Goal: Book appointment/travel/reservation

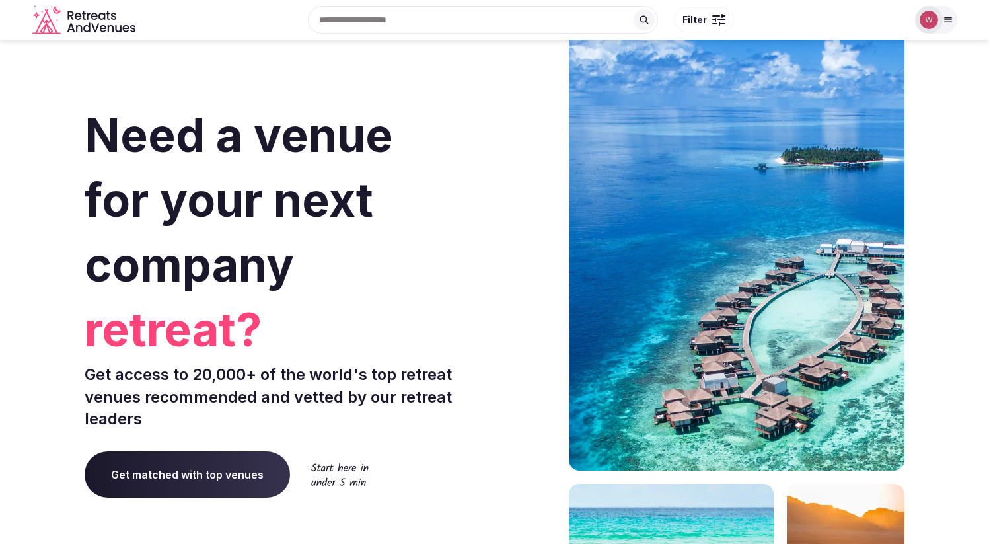
click at [497, 20] on input "text" at bounding box center [483, 20] width 350 height 28
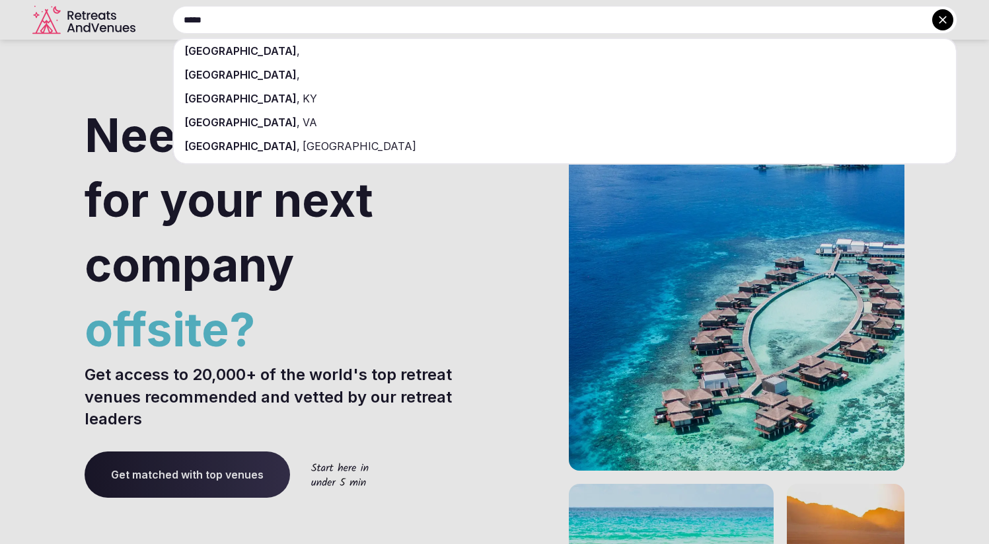
type input "*****"
click at [259, 45] on div "[GEOGRAPHIC_DATA] ," at bounding box center [565, 51] width 782 height 24
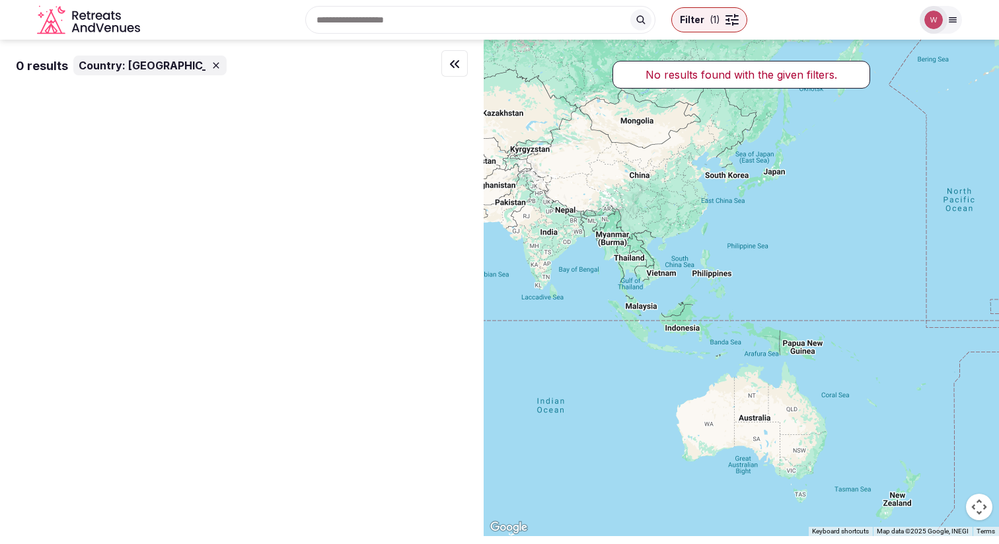
click at [706, 22] on span "Filter ( 1 )" at bounding box center [700, 19] width 40 height 13
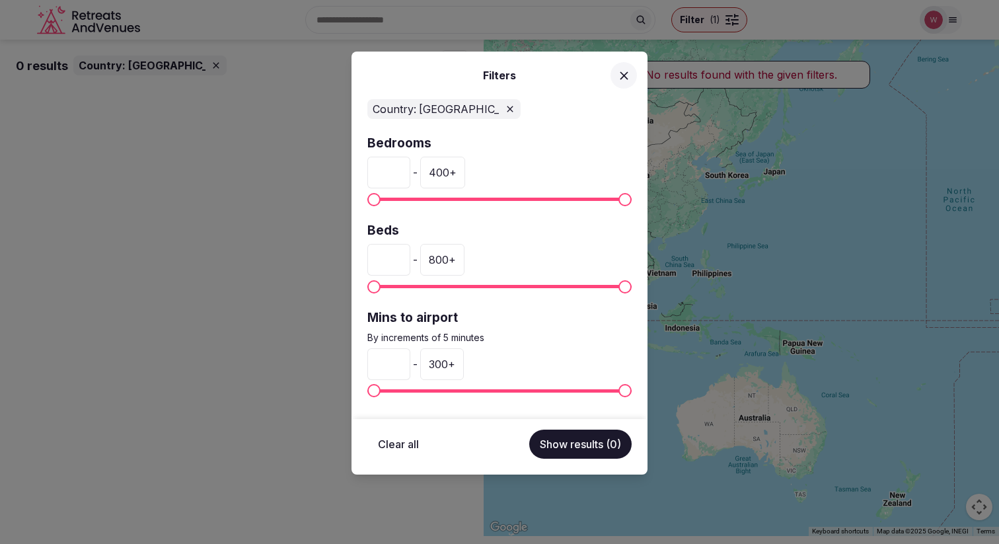
click at [497, 106] on div "Country: [GEOGRAPHIC_DATA]" at bounding box center [443, 109] width 153 height 20
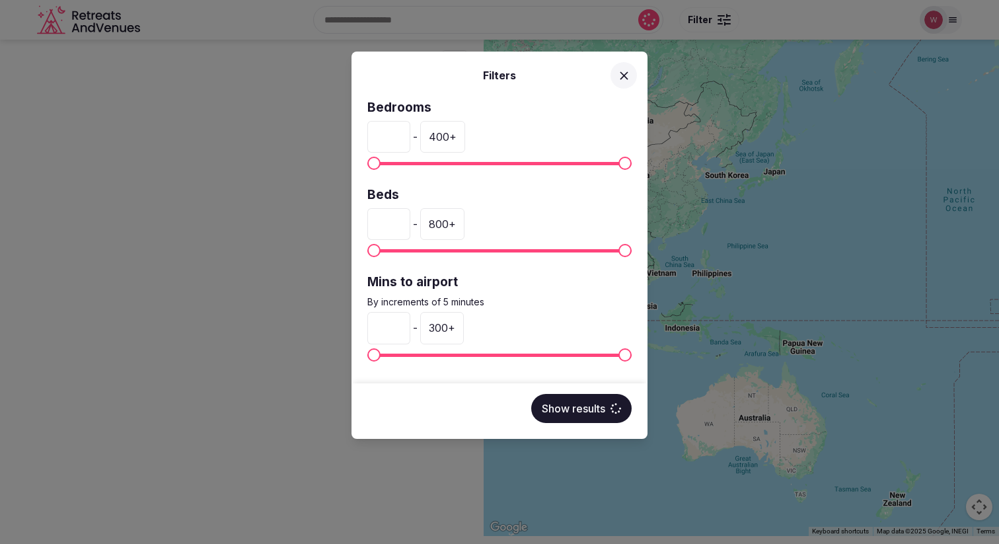
click at [628, 75] on icon at bounding box center [624, 76] width 14 height 14
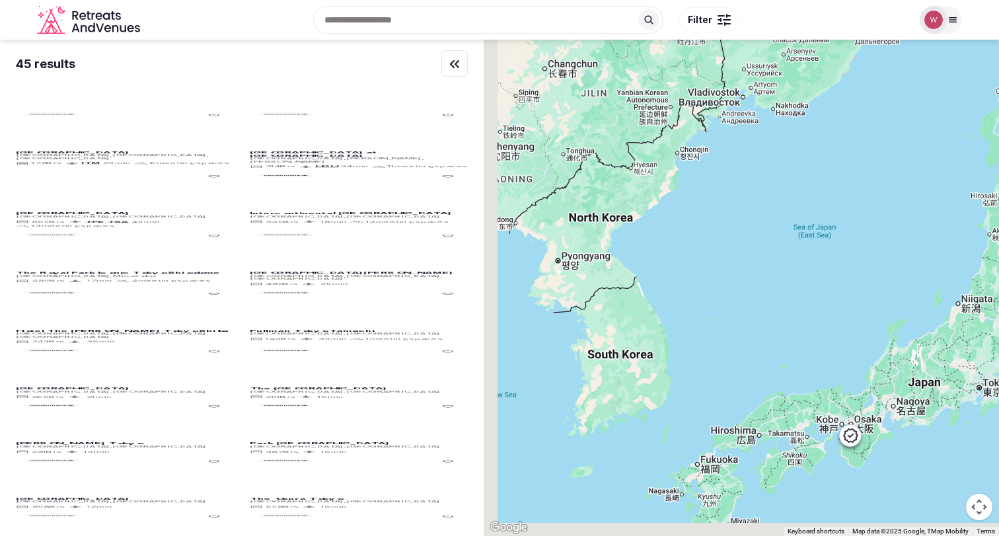
drag, startPoint x: 645, startPoint y: 173, endPoint x: 733, endPoint y: 116, distance: 105.0
click at [728, 118] on div at bounding box center [740, 288] width 515 height 496
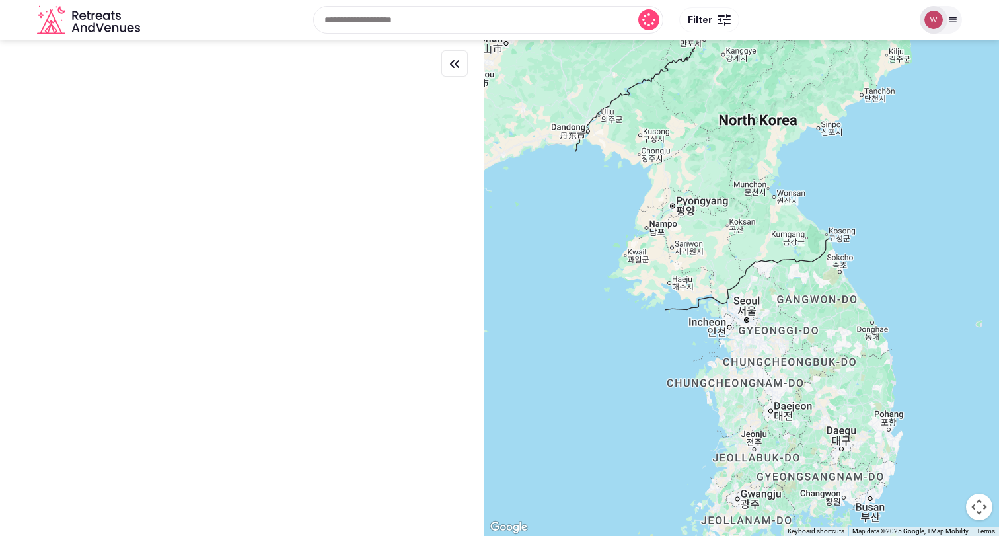
drag, startPoint x: 709, startPoint y: 183, endPoint x: 690, endPoint y: 113, distance: 72.6
click at [691, 114] on div at bounding box center [740, 288] width 515 height 496
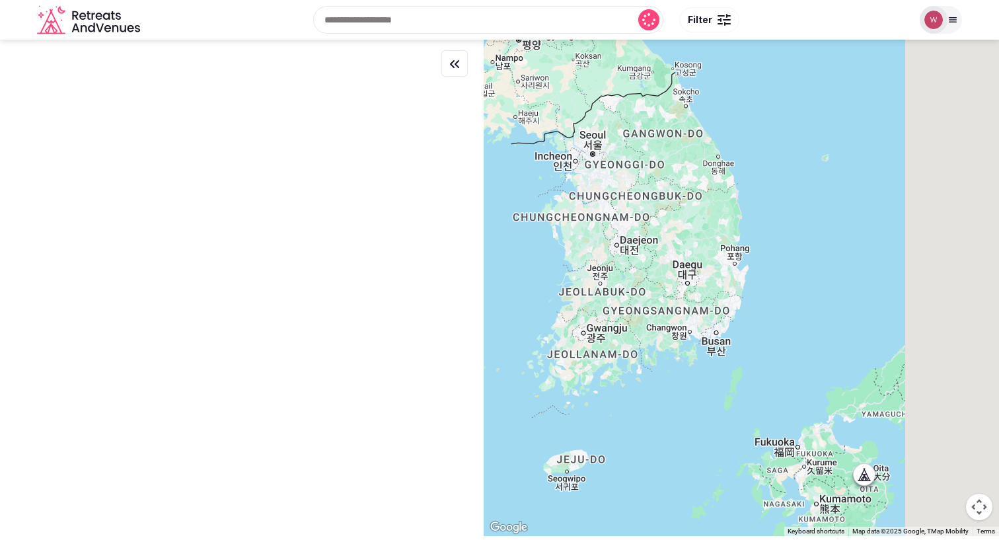
drag, startPoint x: 843, startPoint y: 199, endPoint x: 555, endPoint y: 179, distance: 289.3
click at [555, 179] on div at bounding box center [740, 288] width 515 height 496
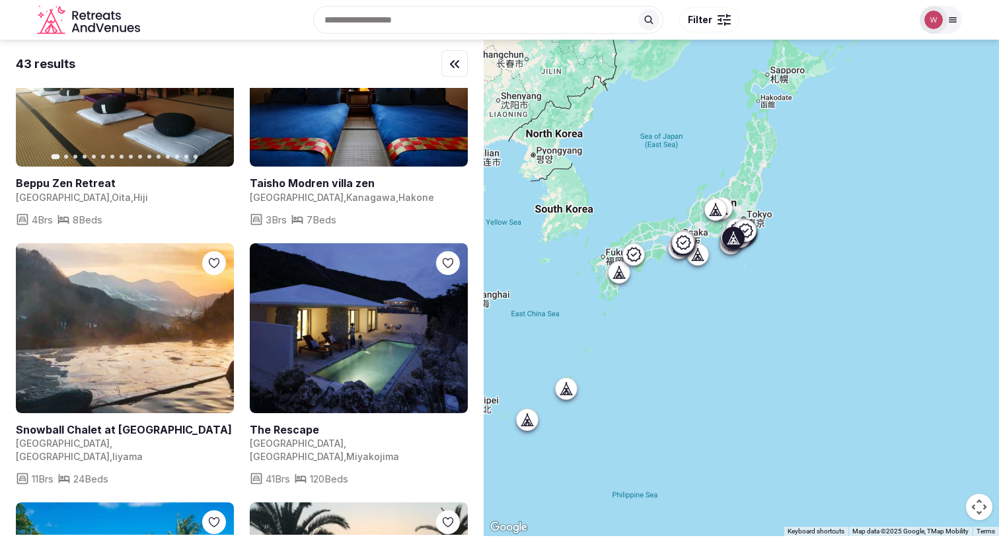
scroll to position [4738, 0]
